Goal: Task Accomplishment & Management: Use online tool/utility

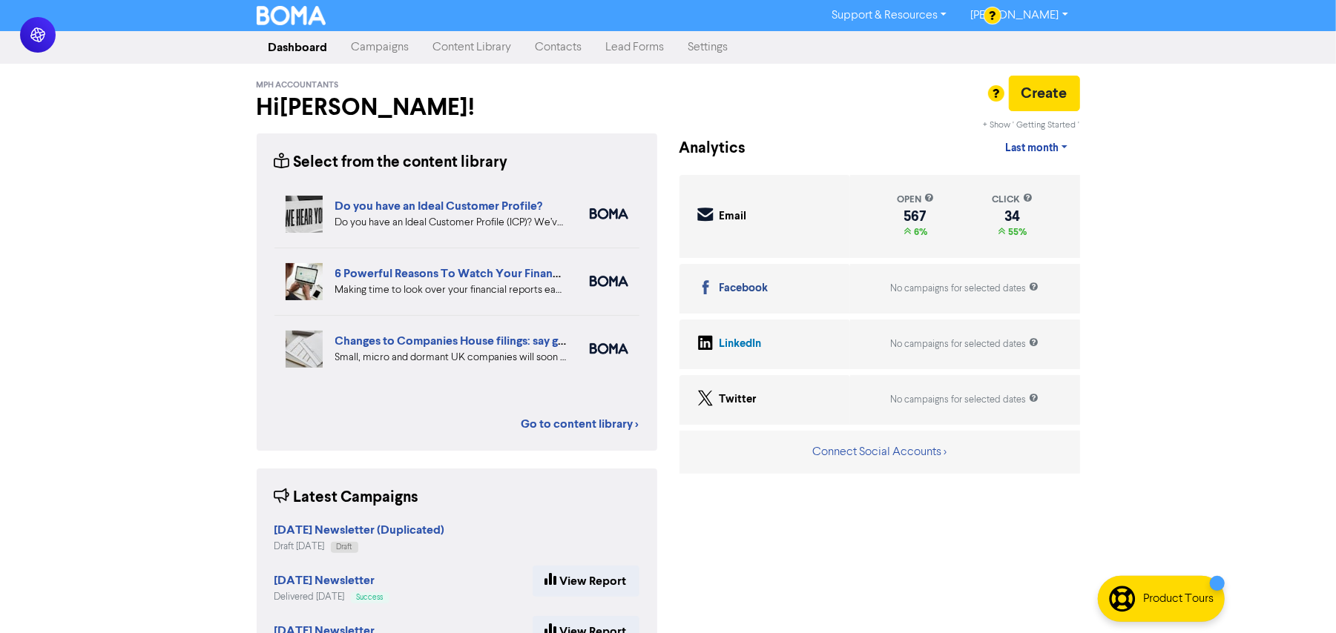
click at [101, 266] on div "Support & Resources Video Tutorials FAQ & Guides Marketing Education [PERSON_NA…" at bounding box center [668, 316] width 1336 height 633
click at [1246, 247] on div "Support & Resources Video Tutorials FAQ & Guides Marketing Education [PERSON_NA…" at bounding box center [668, 316] width 1336 height 633
click at [61, 375] on div "Support & Resources Video Tutorials FAQ & Guides Marketing Education [PERSON_NA…" at bounding box center [668, 316] width 1336 height 633
click at [389, 51] on link "Campaigns" at bounding box center [381, 48] width 82 height 30
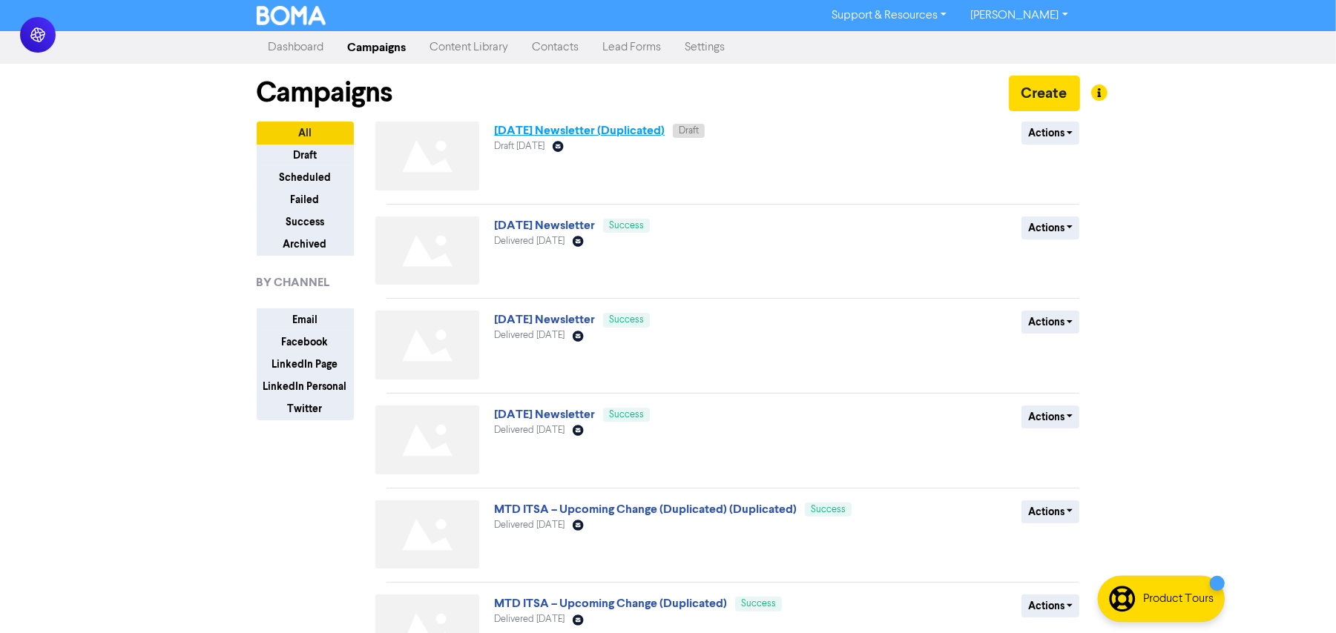
click at [573, 125] on link "[DATE] Newsletter (Duplicated)" at bounding box center [579, 130] width 171 height 15
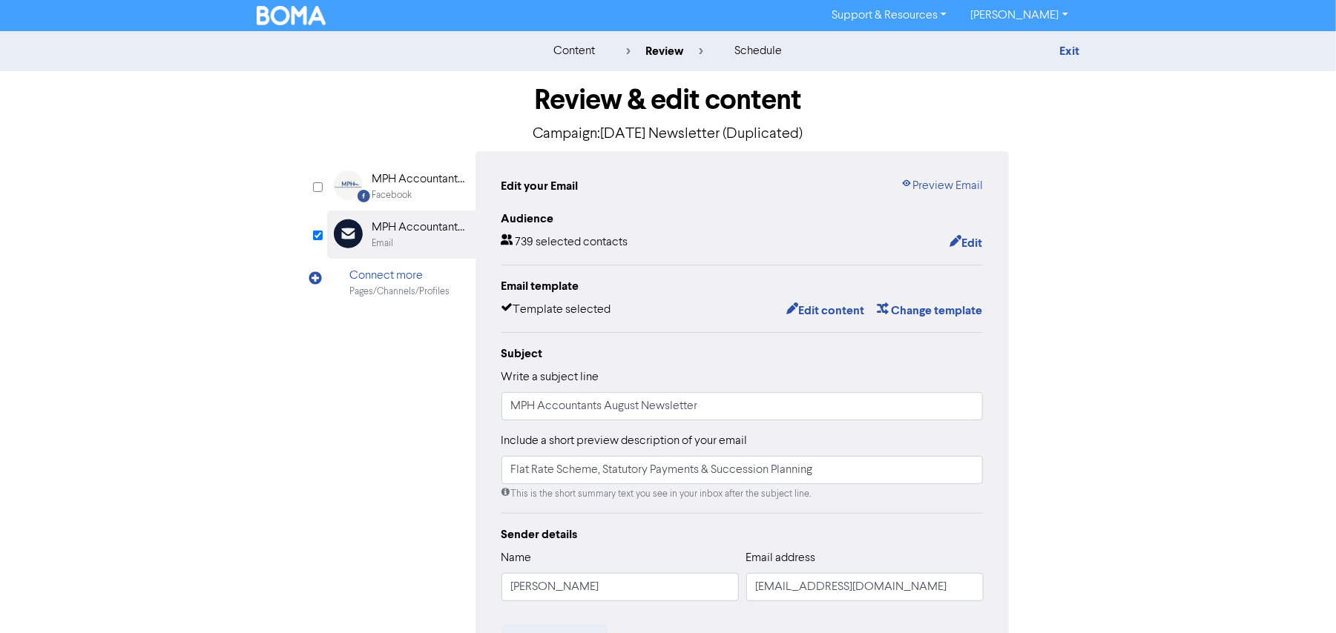
click at [1209, 419] on div "content review schedule Exit Review & edit content Campaign: [DATE] Newsletter …" at bounding box center [668, 439] width 1336 height 817
click at [1190, 318] on div "content review schedule Exit Review & edit content Campaign: [DATE] Newsletter …" at bounding box center [668, 439] width 1336 height 817
drag, startPoint x: 1190, startPoint y: 318, endPoint x: 1223, endPoint y: 390, distance: 79.3
click at [1222, 390] on div "content review schedule Exit Review & edit content Campaign: [DATE] Newsletter …" at bounding box center [668, 439] width 1336 height 817
click at [1083, 277] on div "Review & edit content Campaign: [DATE] Newsletter (Duplicated) Facebook Created…" at bounding box center [669, 459] width 846 height 777
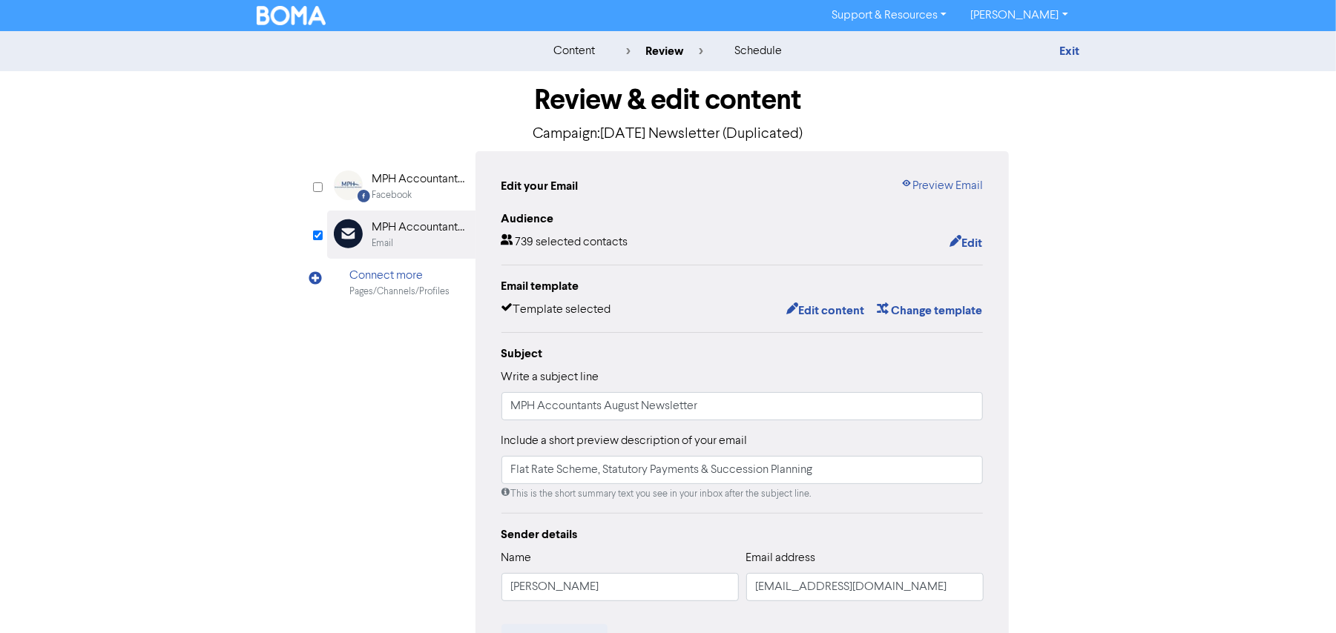
drag, startPoint x: 418, startPoint y: 432, endPoint x: 1072, endPoint y: 369, distance: 656.4
click at [429, 429] on div "Facebook Created with Sketch. MPH Accountants & Business Advisors Facebook Emai…" at bounding box center [668, 466] width 682 height 630
click at [1125, 378] on div "content review schedule Exit Review & edit content Campaign: [DATE] Newsletter …" at bounding box center [668, 439] width 1336 height 817
click at [808, 313] on button "Edit content" at bounding box center [824, 310] width 79 height 19
